Goal: Find specific page/section

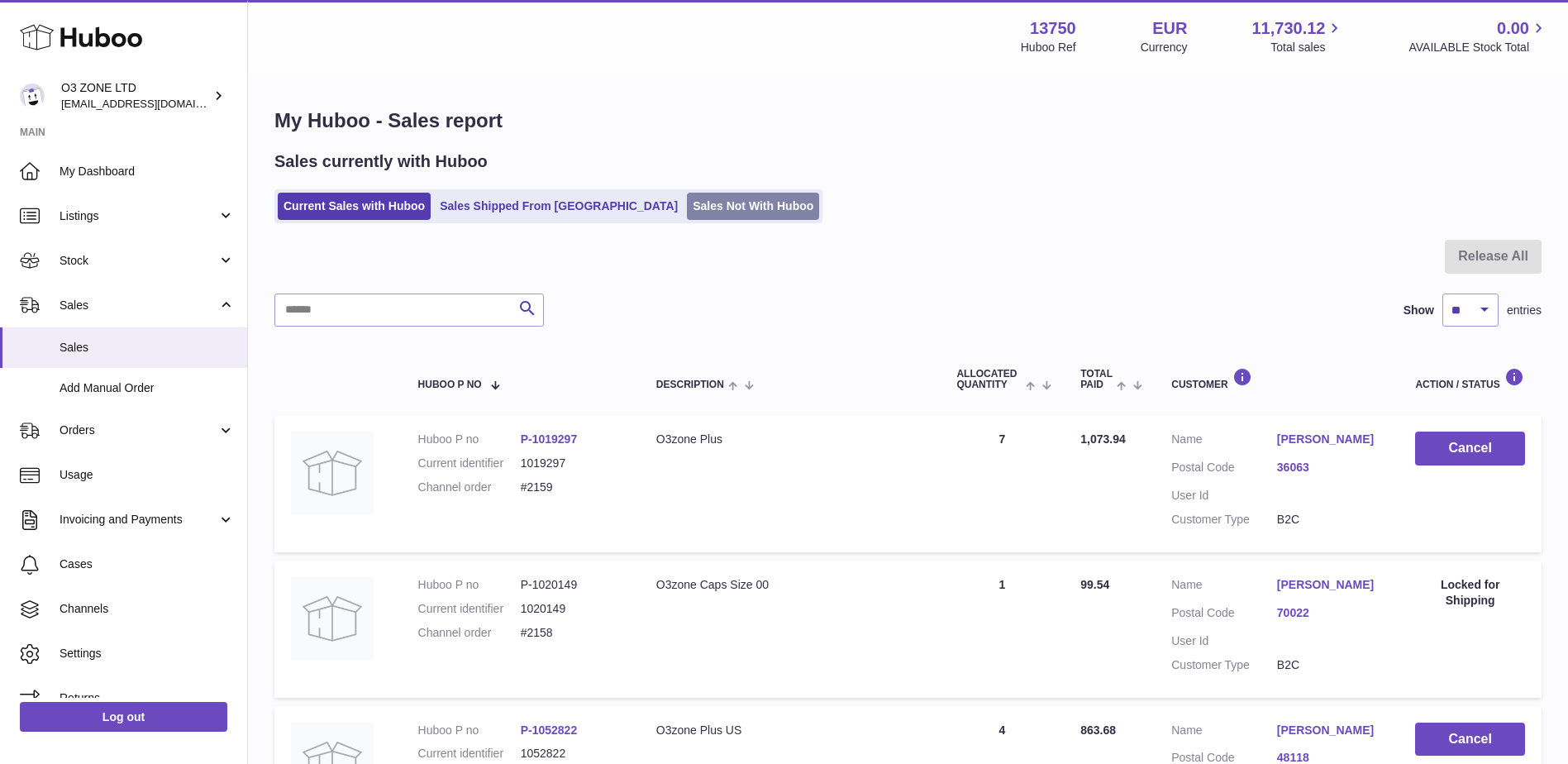
click at [701, 207] on link "Sales Not With Huboo" at bounding box center [753, 207] width 132 height 28
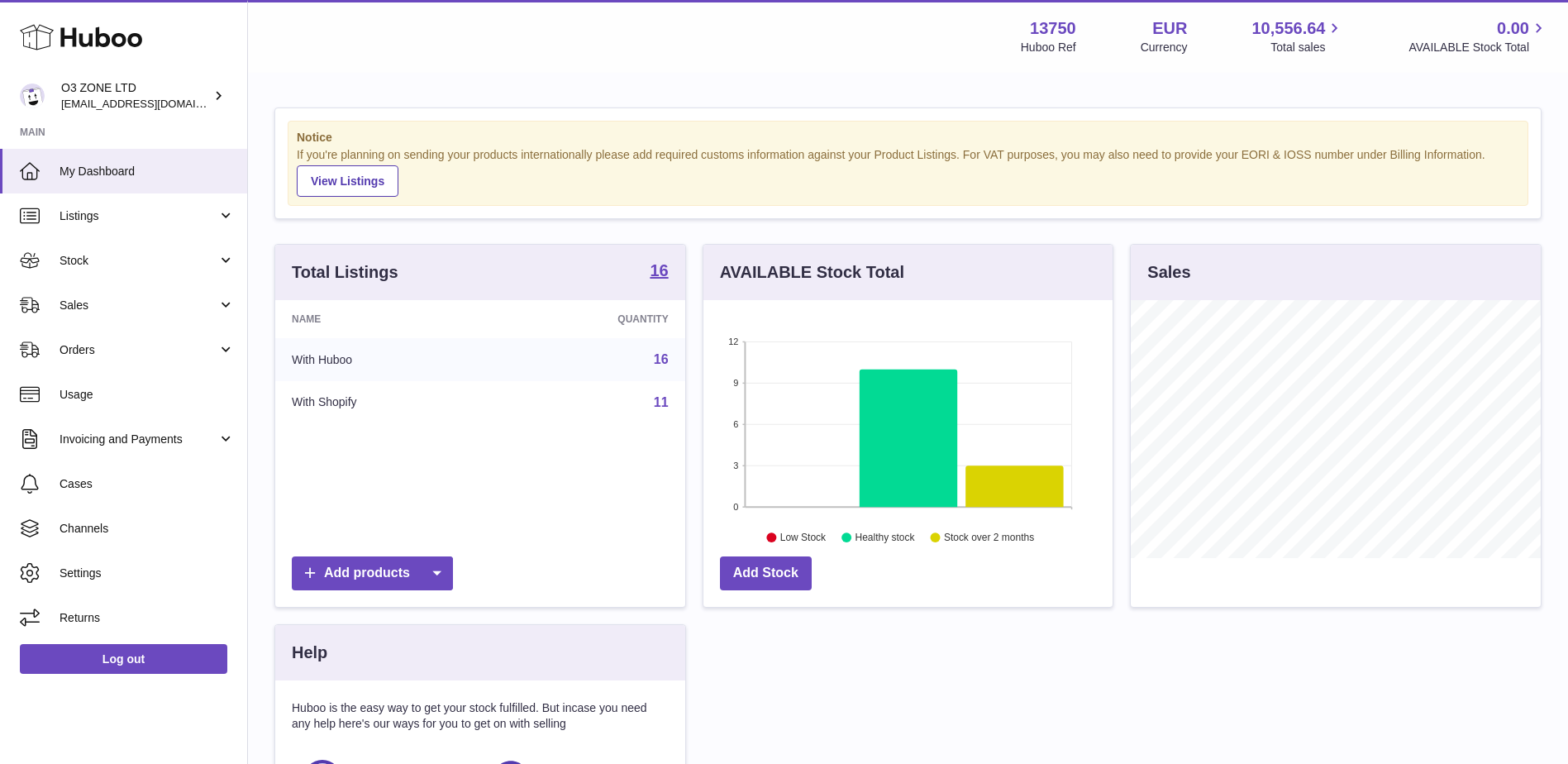
scroll to position [258, 409]
click at [105, 309] on span "Sales" at bounding box center [138, 305] width 157 height 16
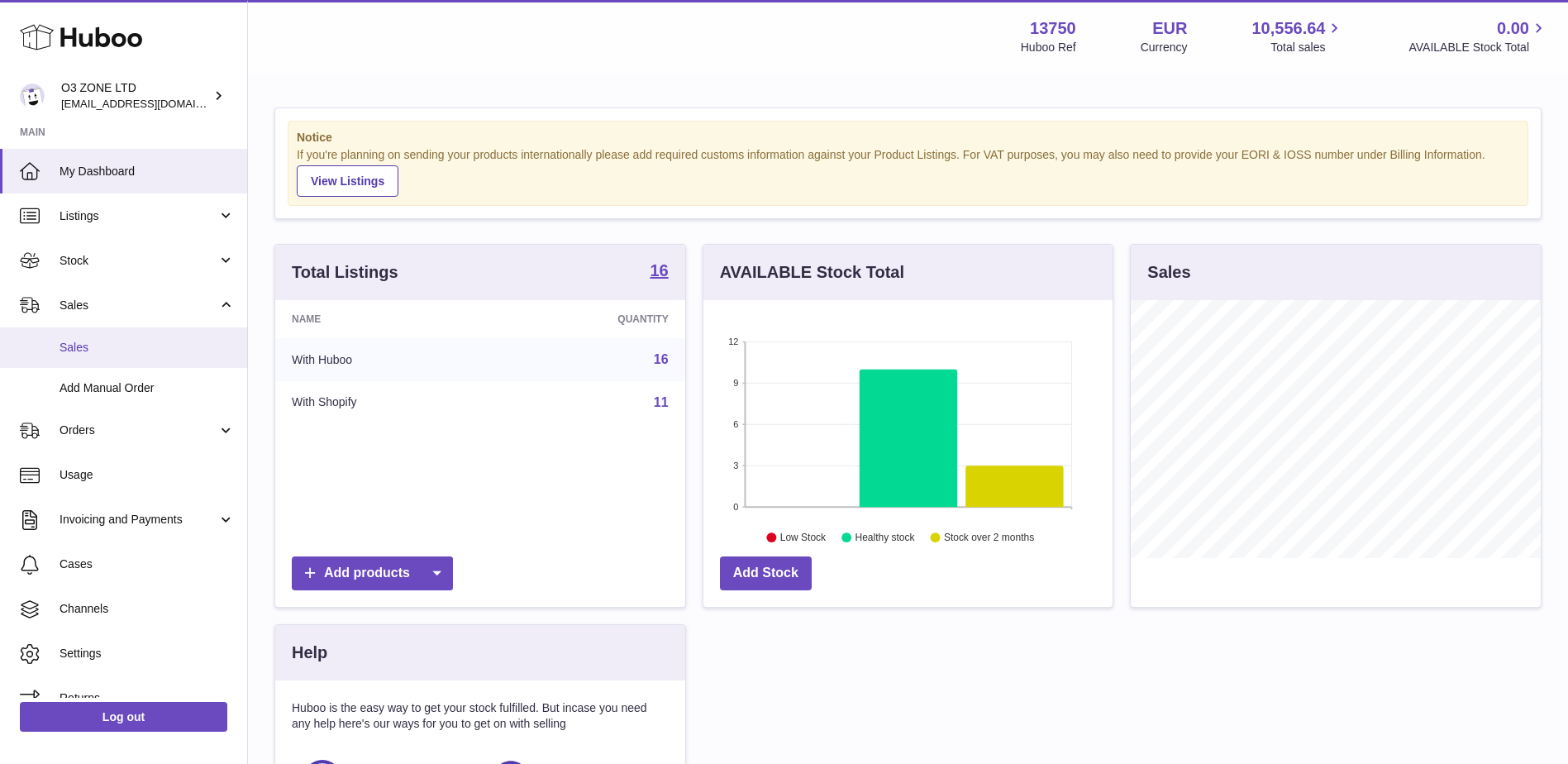
click at [92, 351] on span "Sales" at bounding box center [147, 348] width 176 height 16
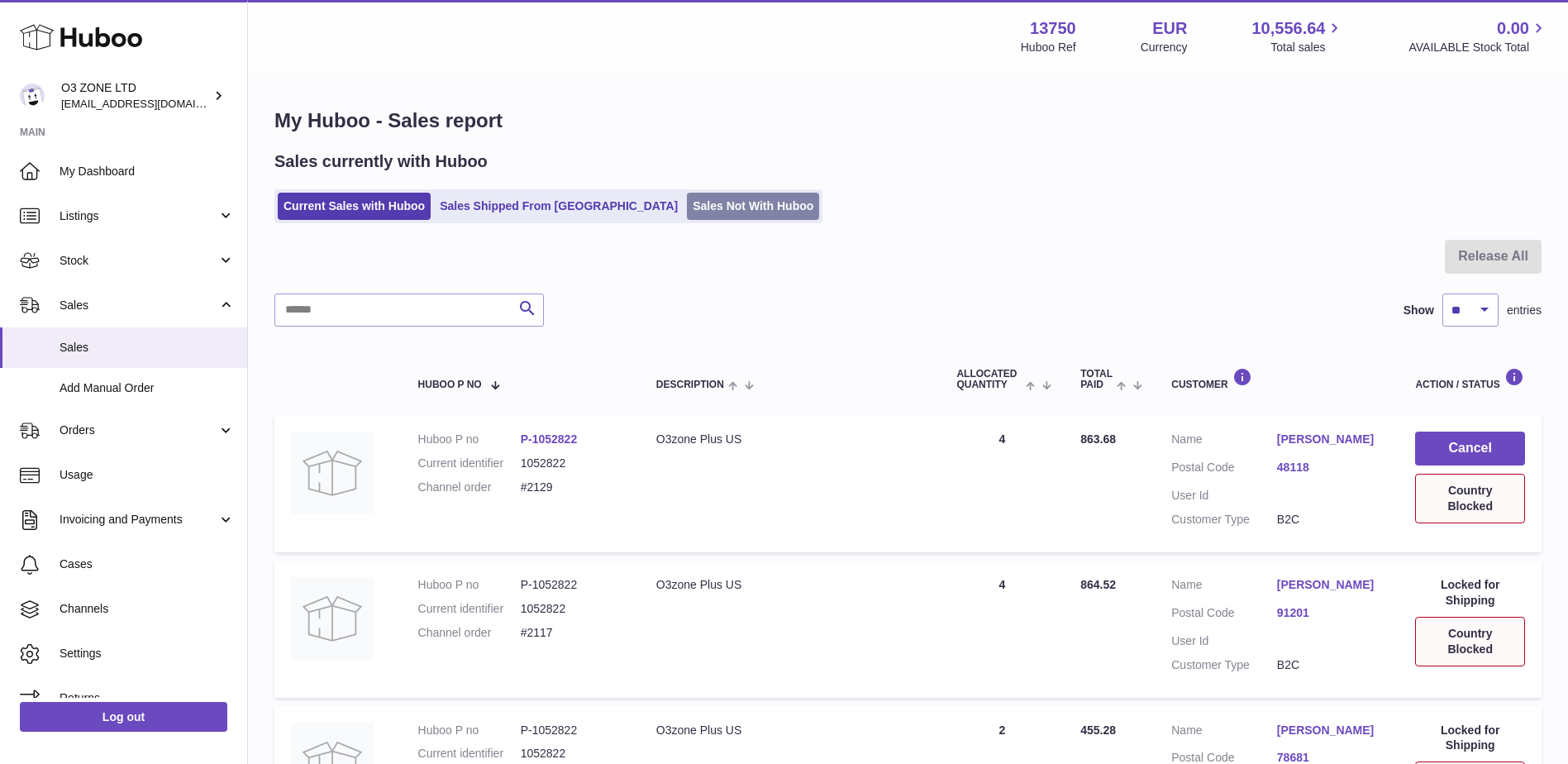
click at [687, 200] on link "Sales Not With Huboo" at bounding box center [753, 207] width 132 height 28
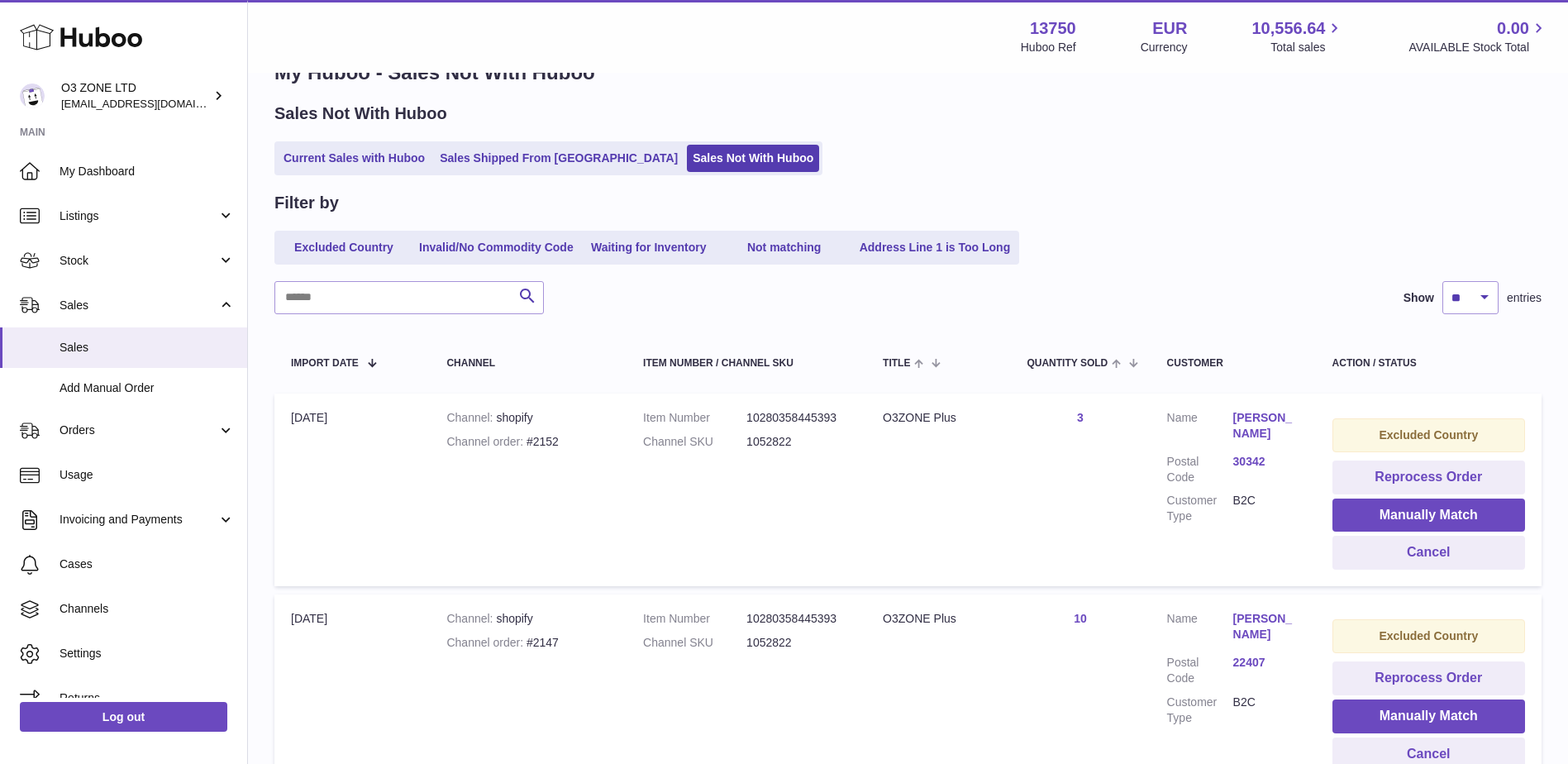
scroll to position [45, 0]
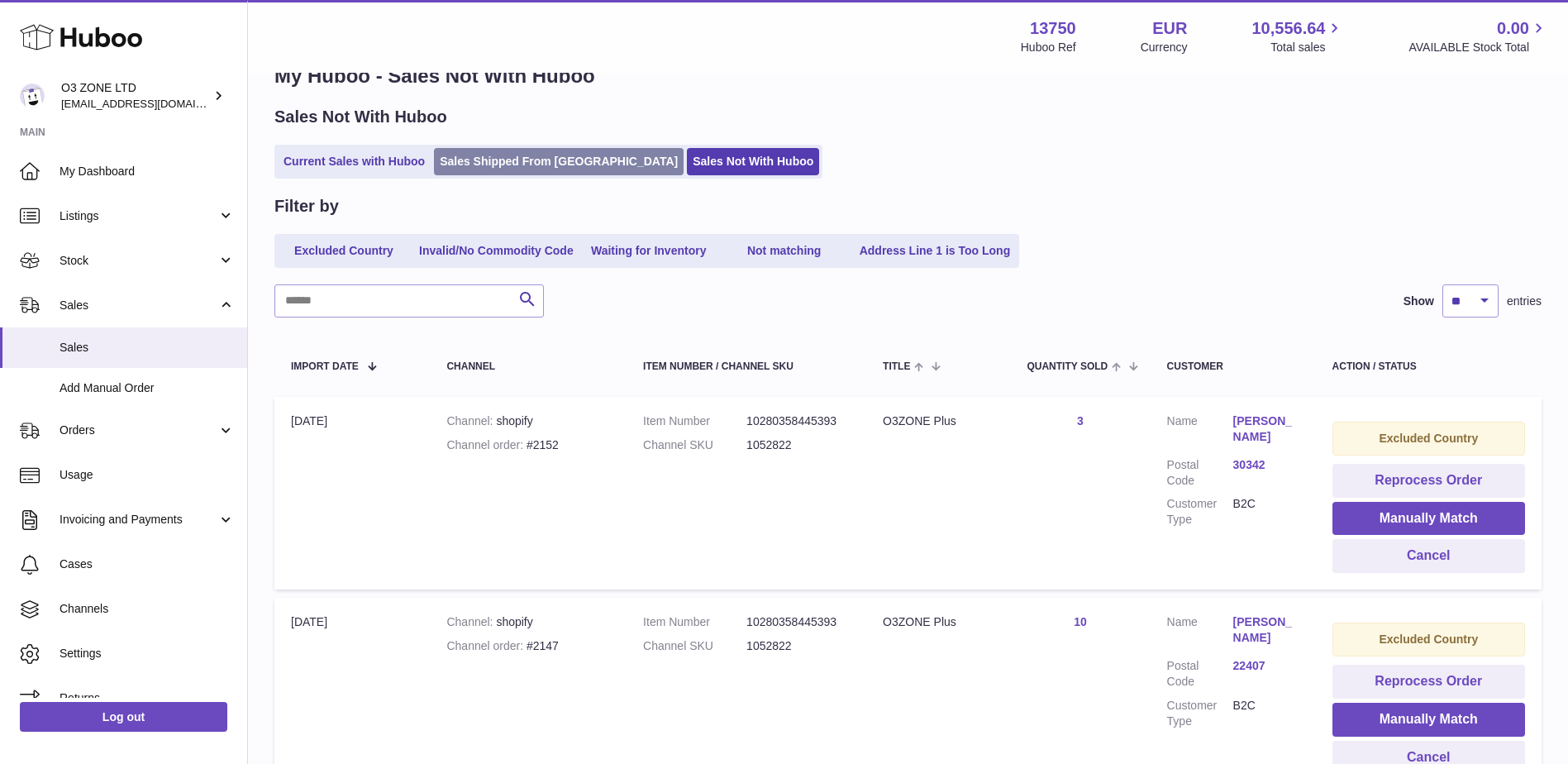
click at [517, 161] on link "Sales Shipped From [GEOGRAPHIC_DATA]" at bounding box center [559, 162] width 250 height 28
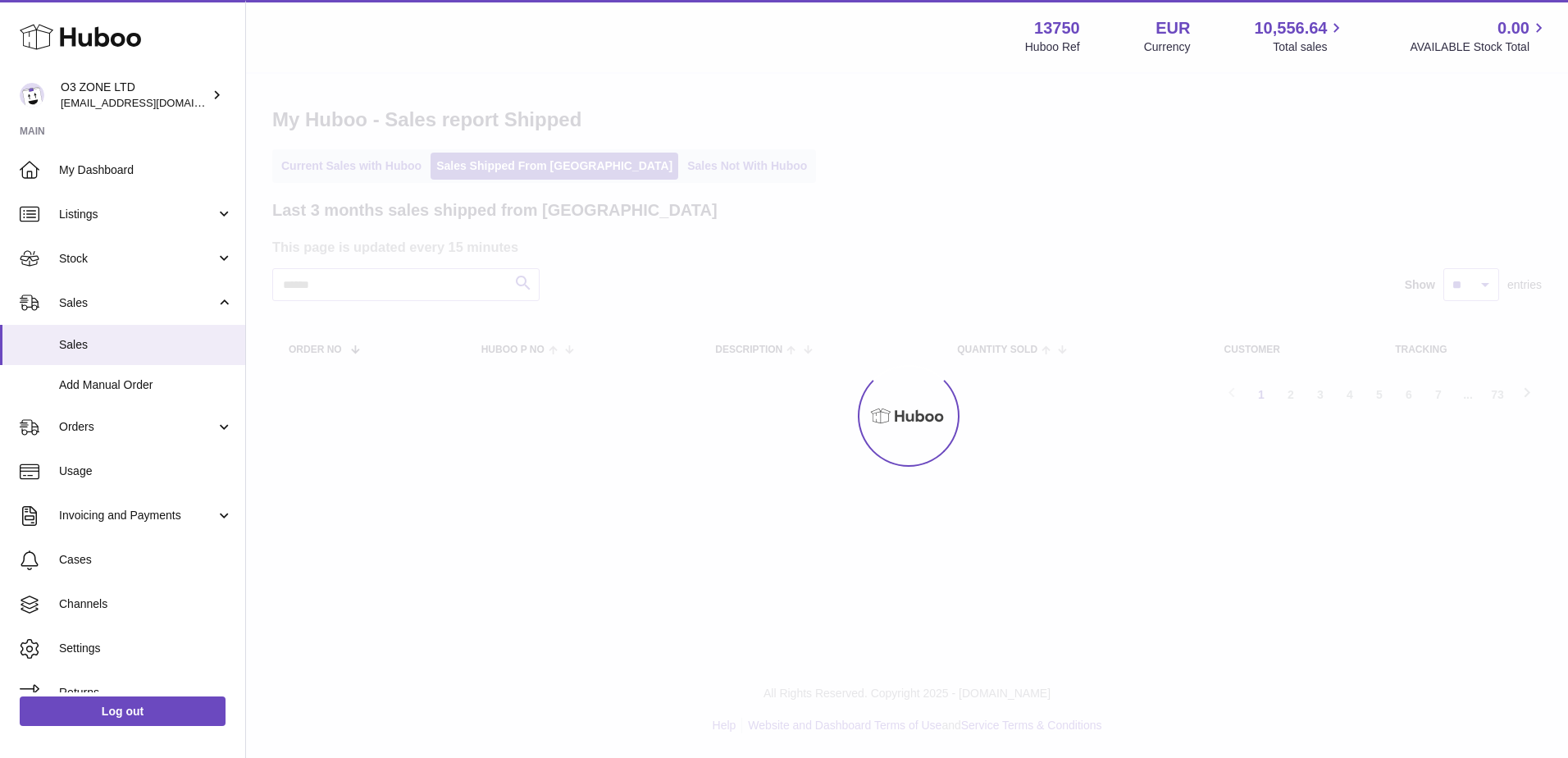
click at [321, 161] on div at bounding box center [907, 415] width 1322 height 684
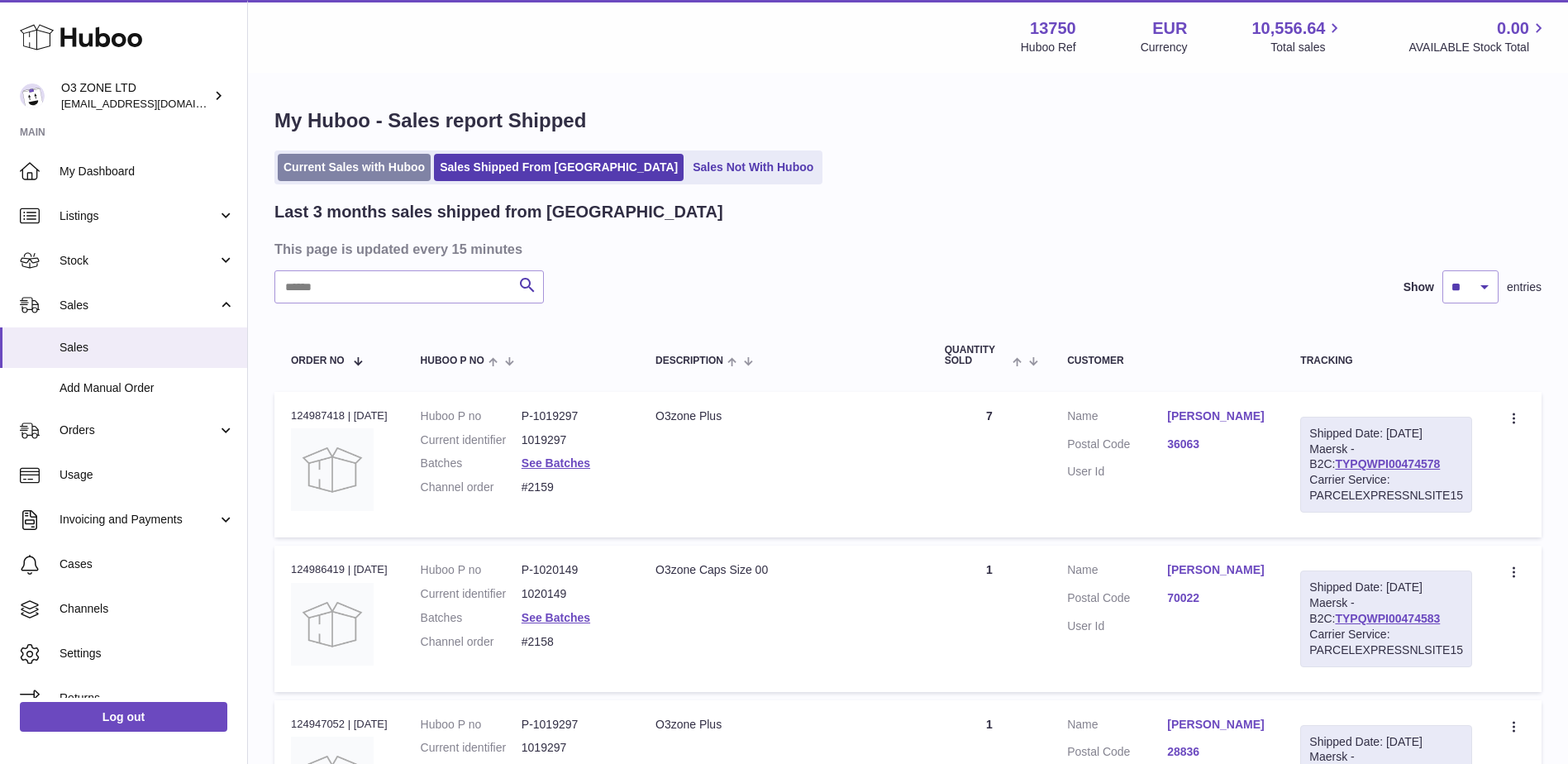
click at [362, 165] on link "Current Sales with Huboo" at bounding box center [354, 168] width 153 height 28
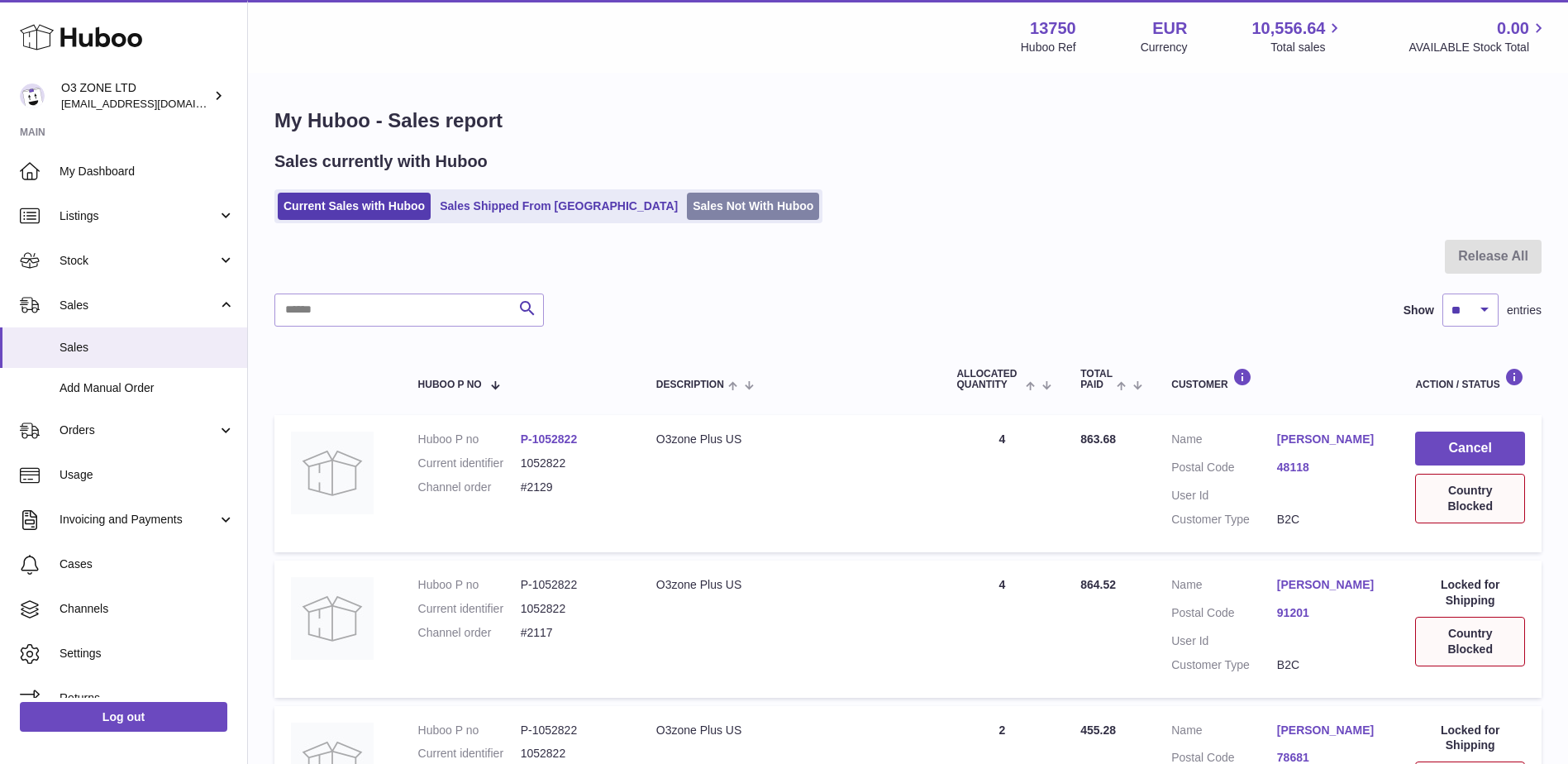
click at [687, 220] on link "Sales Not With Huboo" at bounding box center [753, 207] width 132 height 28
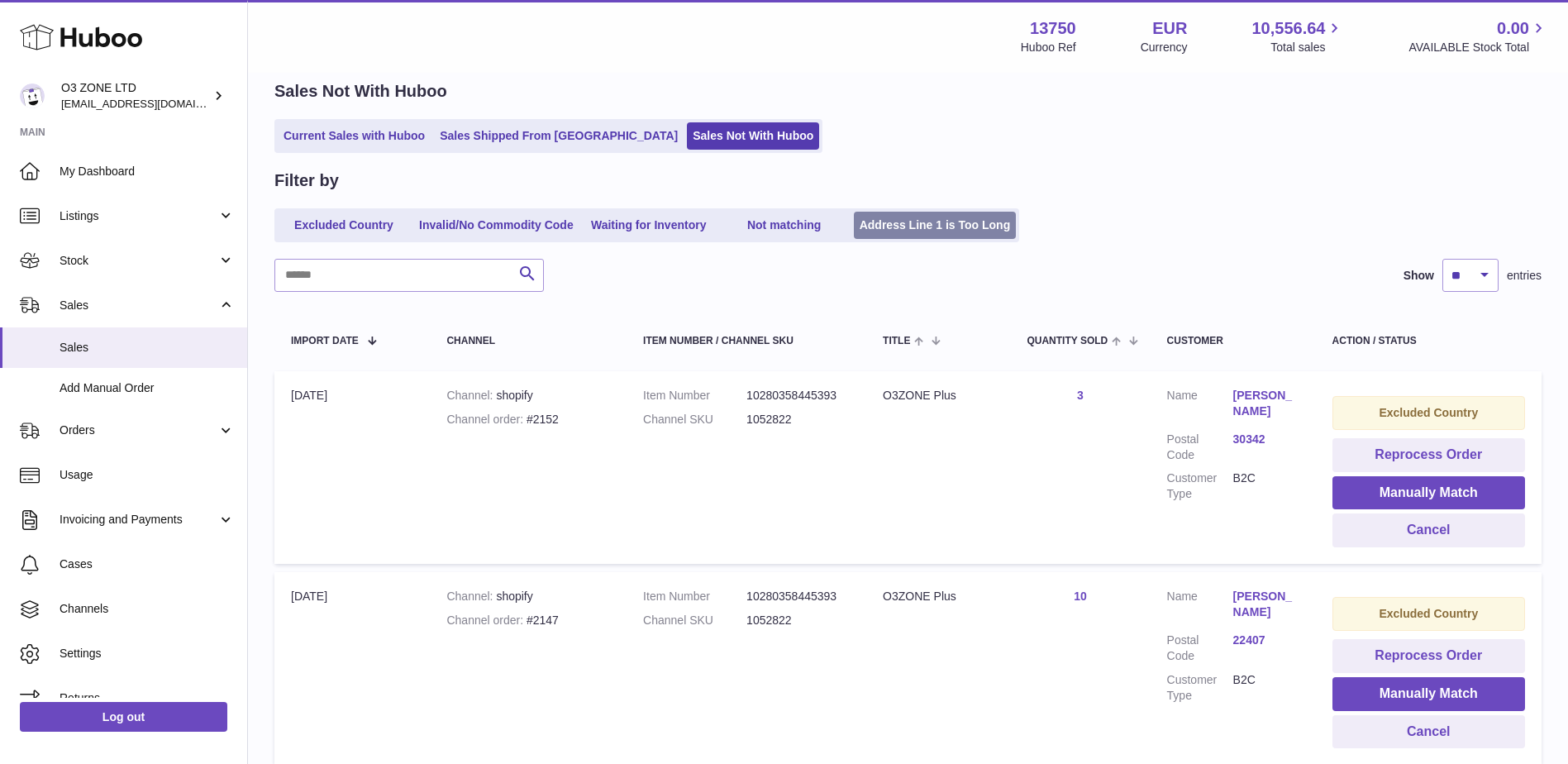
scroll to position [210, 0]
